Goal: Task Accomplishment & Management: Manage account settings

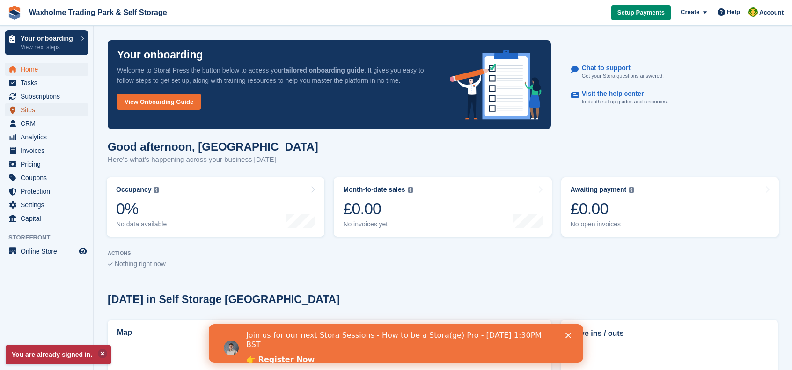
click at [21, 113] on span "Sites" at bounding box center [49, 109] width 56 height 13
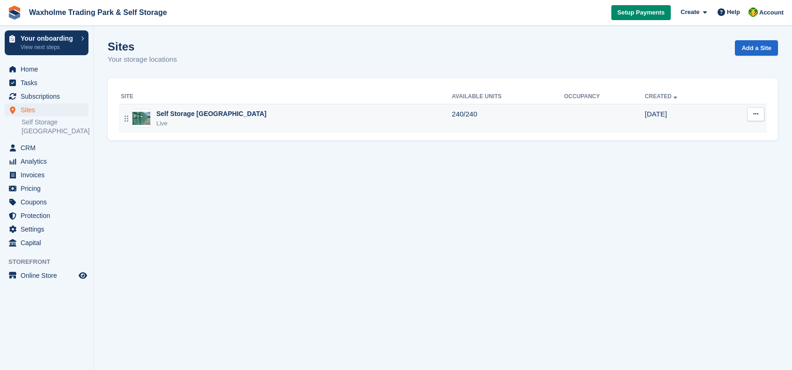
click at [278, 120] on div "Self Storage [GEOGRAPHIC_DATA] Live" at bounding box center [286, 118] width 331 height 19
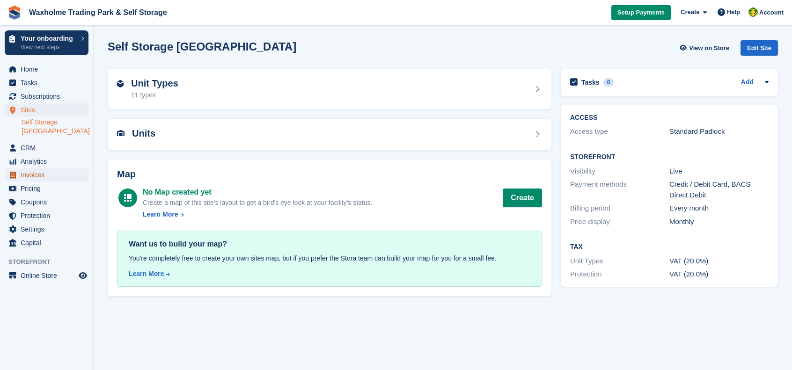
click at [33, 172] on span "Invoices" at bounding box center [49, 174] width 56 height 13
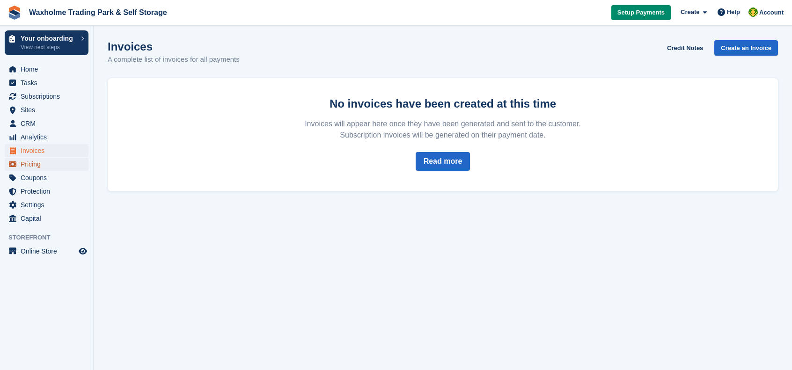
click at [29, 165] on span "Pricing" at bounding box center [49, 164] width 56 height 13
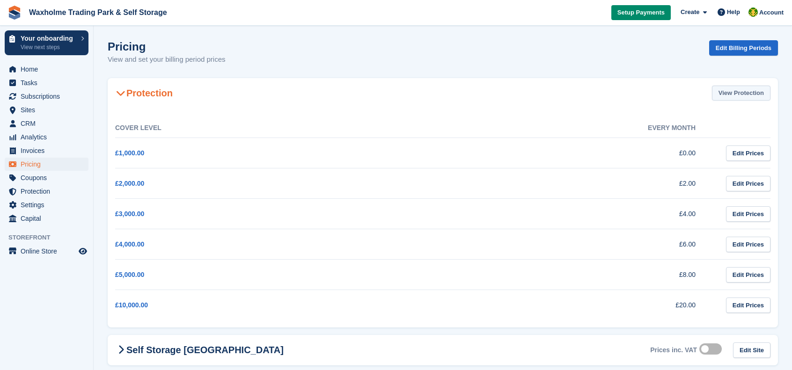
click at [745, 94] on link "View Protection" at bounding box center [741, 93] width 58 height 15
